Goal: Task Accomplishment & Management: Use online tool/utility

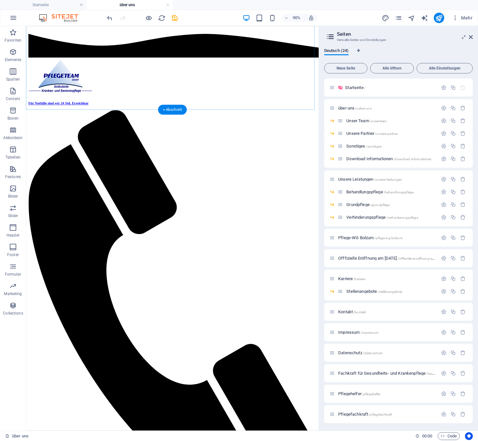
scroll to position [914, 0]
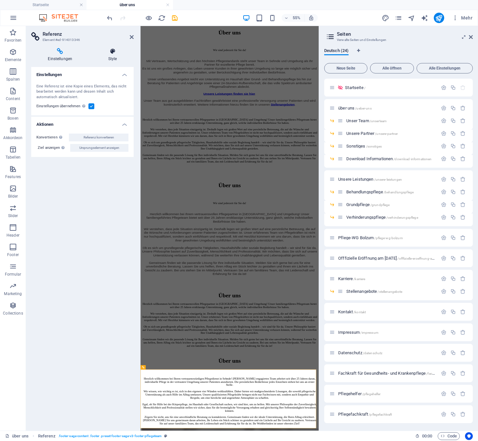
click at [110, 54] on icon at bounding box center [113, 51] width 42 height 7
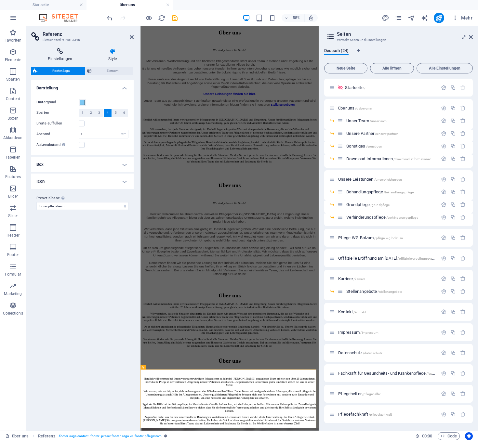
click at [58, 57] on h4 "Einstellungen" at bounding box center [61, 55] width 60 height 14
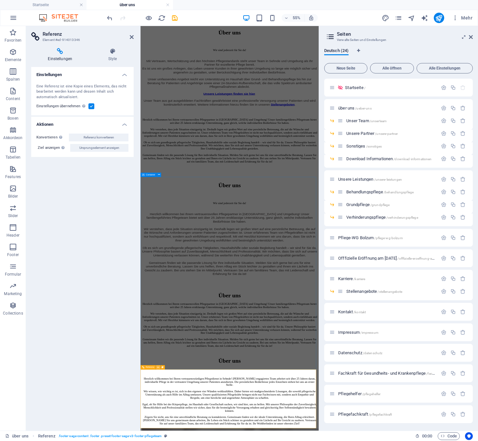
click at [158, 368] on icon at bounding box center [158, 367] width 2 height 4
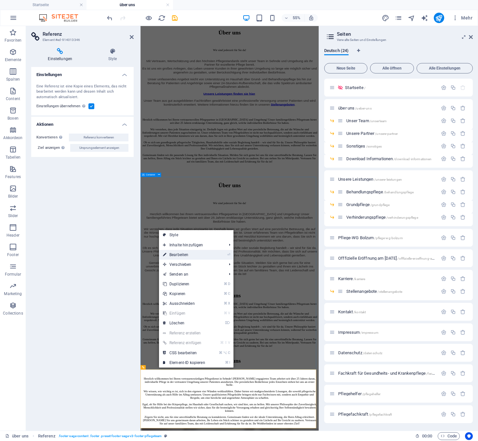
click at [183, 256] on link "⏎ Bearbeiten" at bounding box center [184, 255] width 50 height 10
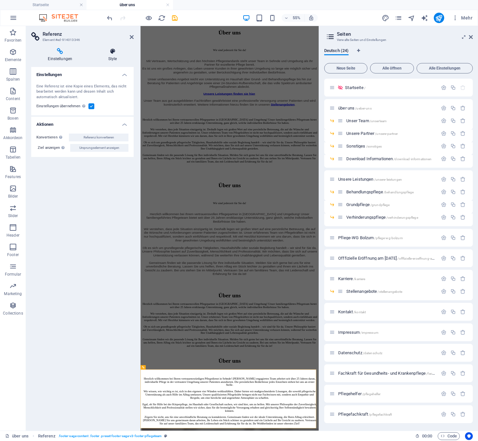
click at [110, 54] on icon at bounding box center [113, 51] width 42 height 7
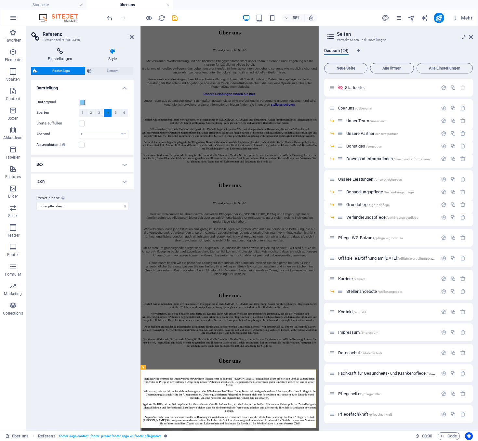
click at [62, 55] on h4 "Einstellungen" at bounding box center [61, 55] width 60 height 14
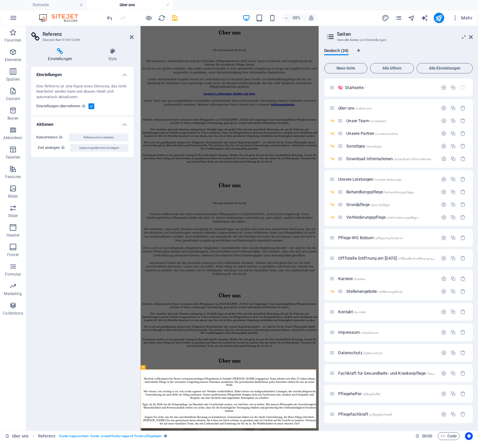
drag, startPoint x: 87, startPoint y: 254, endPoint x: 108, endPoint y: 212, distance: 46.8
click at [87, 254] on div "Einstellungen Eine Referenz ist eine Kopie eines Elements, das nicht bearbeitet…" at bounding box center [82, 246] width 102 height 359
click at [131, 38] on icon at bounding box center [132, 36] width 4 height 5
